Goal: Navigation & Orientation: Find specific page/section

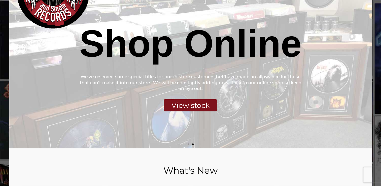
scroll to position [76, 0]
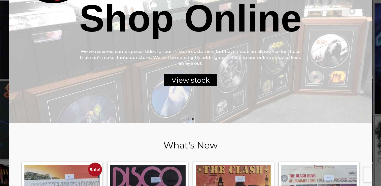
click at [192, 81] on div "View stock" at bounding box center [190, 80] width 53 height 12
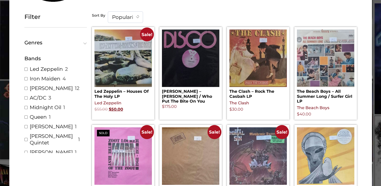
scroll to position [101, 0]
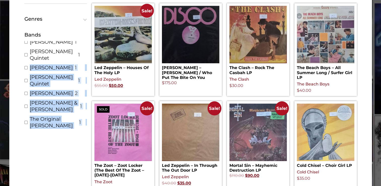
drag, startPoint x: 85, startPoint y: 117, endPoint x: 84, endPoint y: 134, distance: 16.9
click at [84, 134] on div "Filters Filter Filter Genres Uncategorised ( 3 ) Blues ( 3 ) Alternative ( 35 )…" at bounding box center [55, 62] width 62 height 149
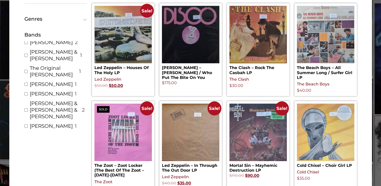
drag, startPoint x: 84, startPoint y: 134, endPoint x: 71, endPoint y: 142, distance: 16.3
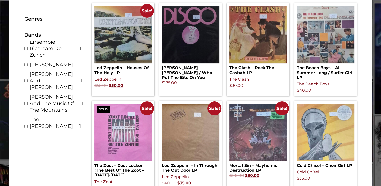
scroll to position [1548, 0]
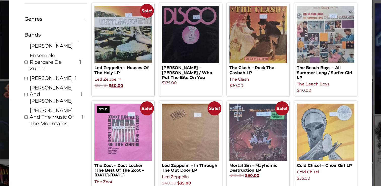
click at [85, 20] on span at bounding box center [84, 18] width 3 height 3
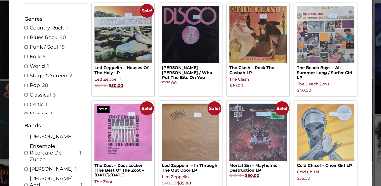
scroll to position [126, 0]
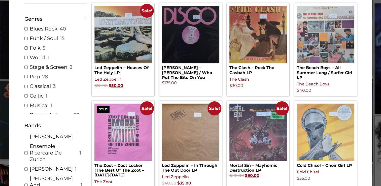
click at [25, 75] on input "Pop ( 28 )" at bounding box center [25, 76] width 3 height 3
checkbox input "true"
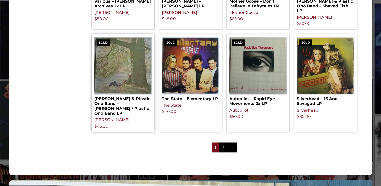
scroll to position [579, 0]
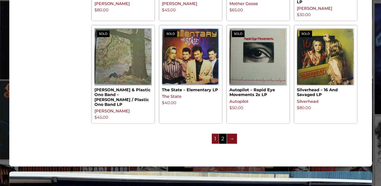
click at [230, 134] on link "→" at bounding box center [232, 139] width 10 height 10
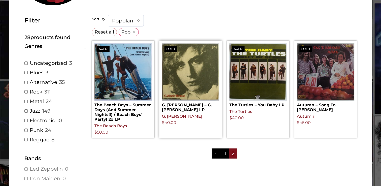
scroll to position [76, 0]
